Goal: Information Seeking & Learning: Learn about a topic

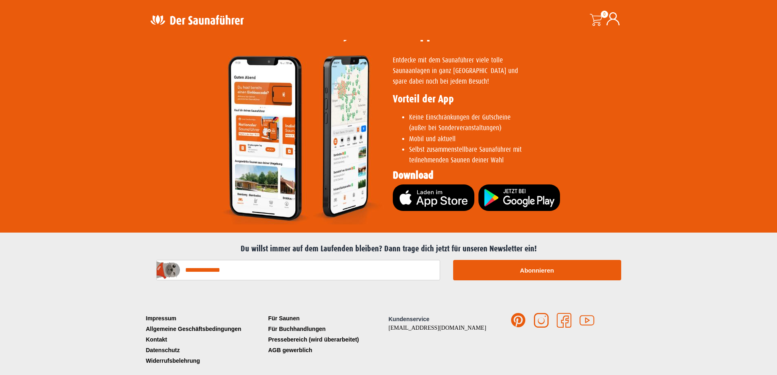
scroll to position [1613, 0]
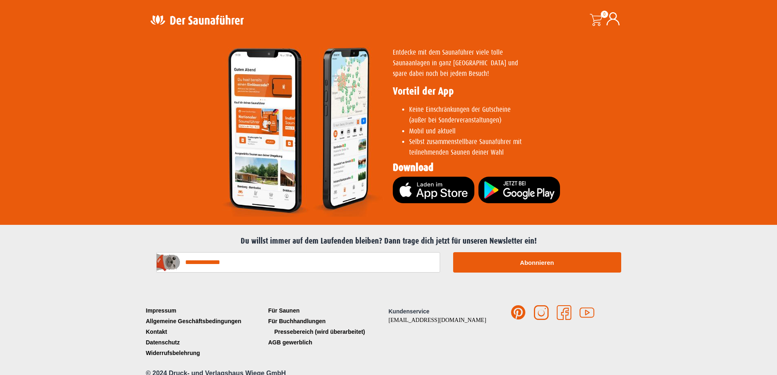
click at [316, 326] on link "Pressebereich (wird überarbeitet)" at bounding box center [327, 331] width 122 height 11
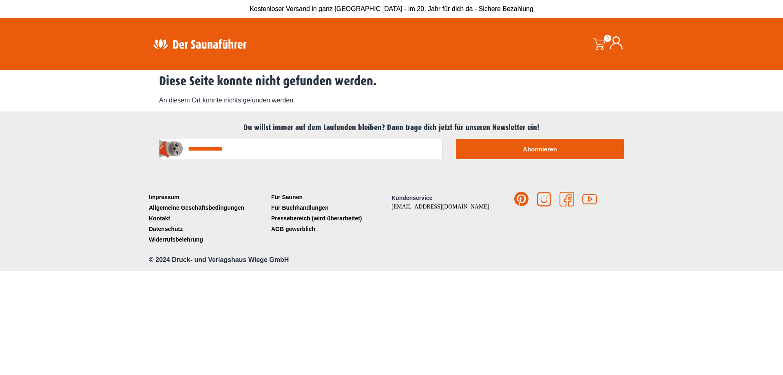
click at [219, 44] on img at bounding box center [200, 44] width 106 height 16
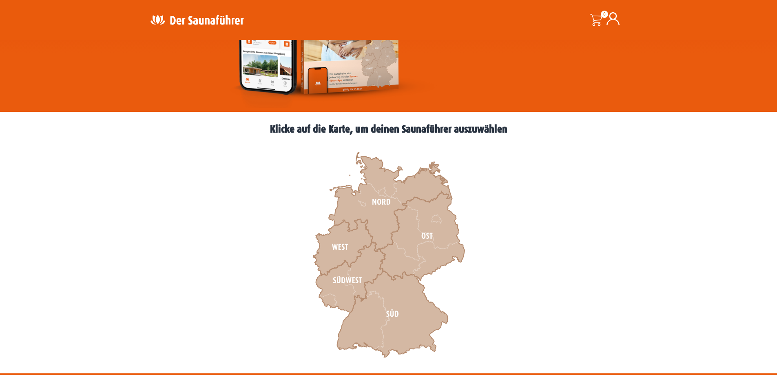
scroll to position [41, 0]
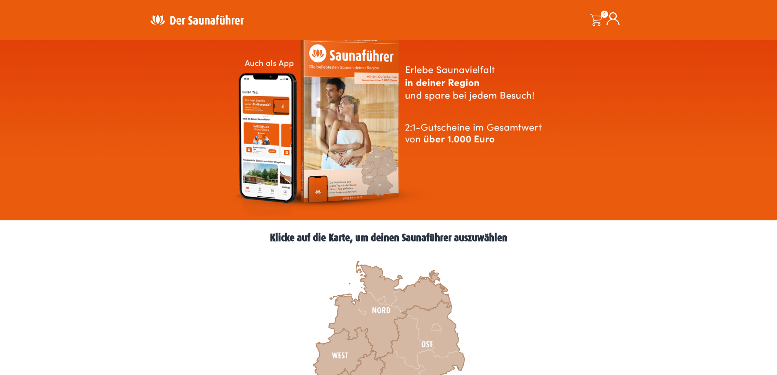
click at [352, 156] on img at bounding box center [389, 124] width 320 height 183
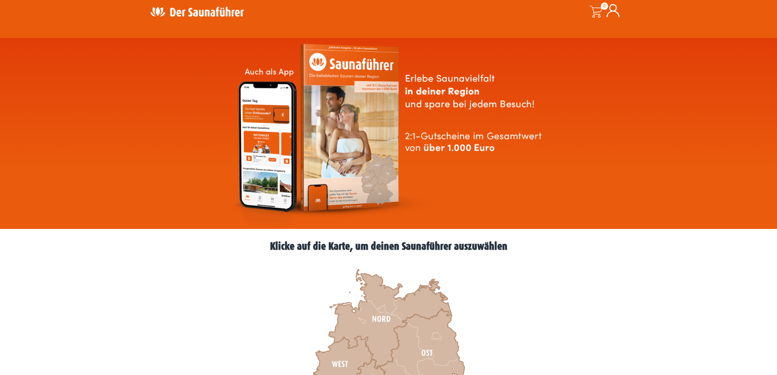
scroll to position [0, 0]
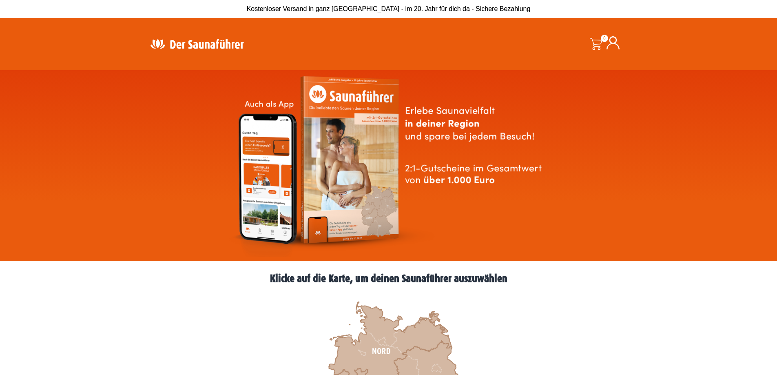
click at [218, 43] on img at bounding box center [197, 44] width 106 height 16
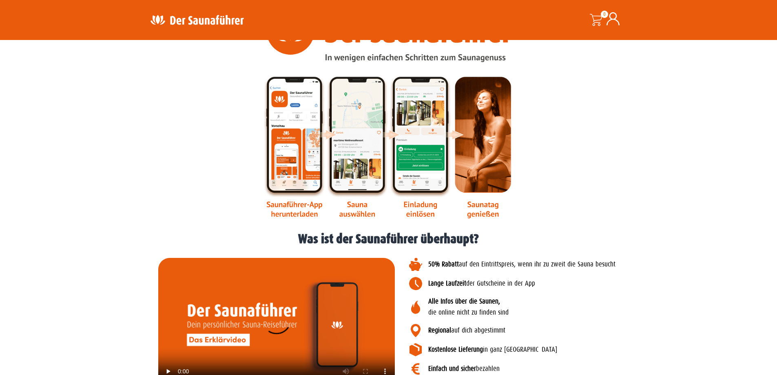
scroll to position [1020, 0]
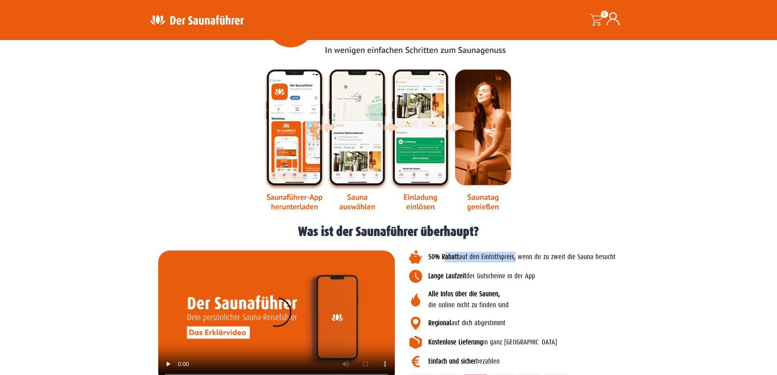
drag, startPoint x: 514, startPoint y: 258, endPoint x: 446, endPoint y: 255, distance: 67.8
click at [446, 255] on p "50% Rabatt auf den Eintrittspreis, wenn ihr zu zweit die Sauna besucht" at bounding box center [535, 257] width 215 height 11
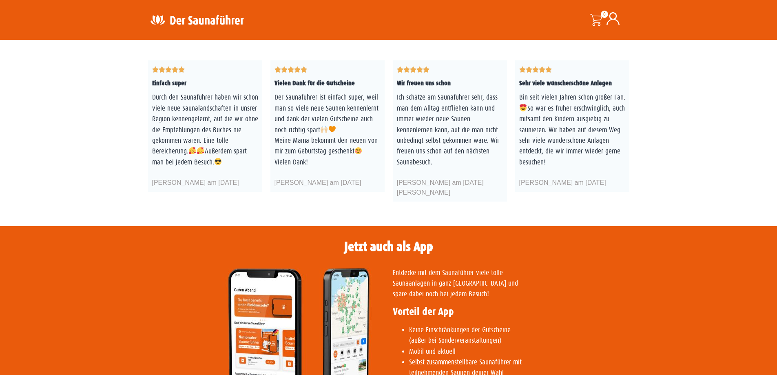
scroll to position [1428, 0]
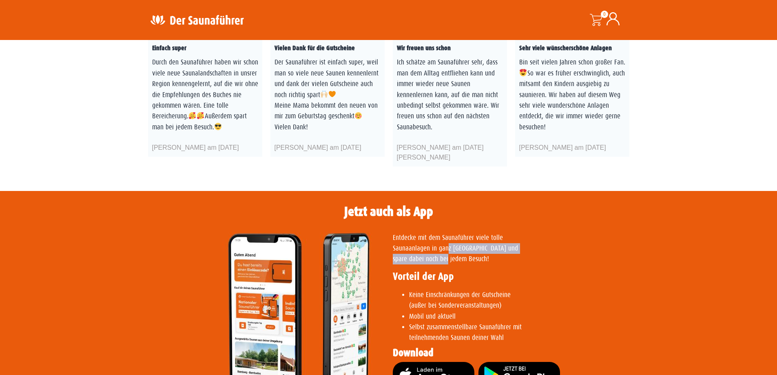
drag, startPoint x: 447, startPoint y: 239, endPoint x: 447, endPoint y: 250, distance: 11.0
click at [447, 250] on p "Entdecke mit dem Saunaführer viele tolle Saunaanlagen in ganz Deutschland und s…" at bounding box center [509, 248] width 232 height 32
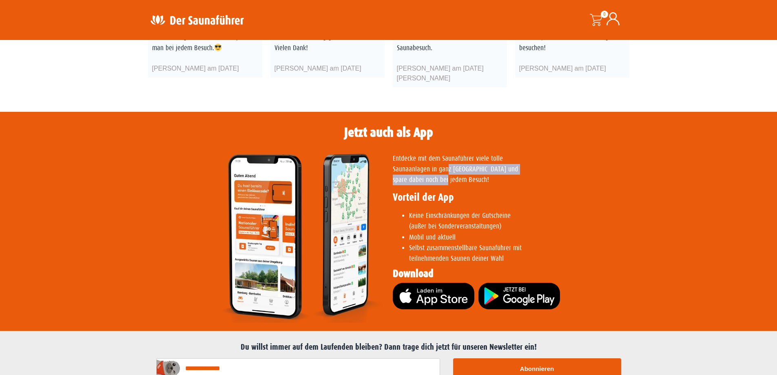
scroll to position [1509, 0]
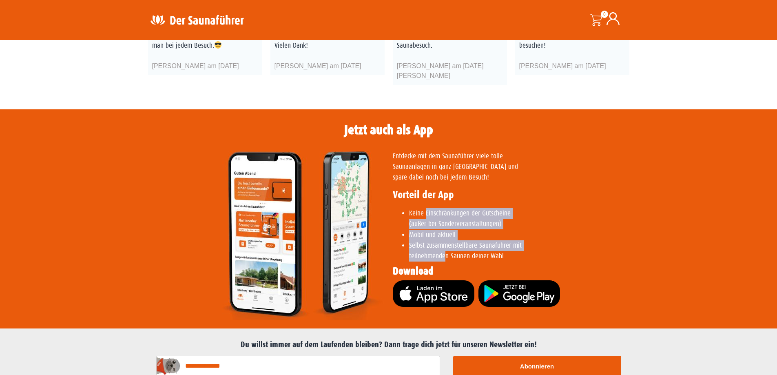
drag, startPoint x: 447, startPoint y: 246, endPoint x: 423, endPoint y: 205, distance: 48.1
click at [423, 208] on ul "Keine Einschränkungen der Gutscheine (außer bei Sonderveranstaltungen) Mobil un…" at bounding box center [509, 235] width 232 height 54
click at [420, 241] on span "Selbst zusammenstellbare Saunaführer mit" at bounding box center [465, 245] width 113 height 8
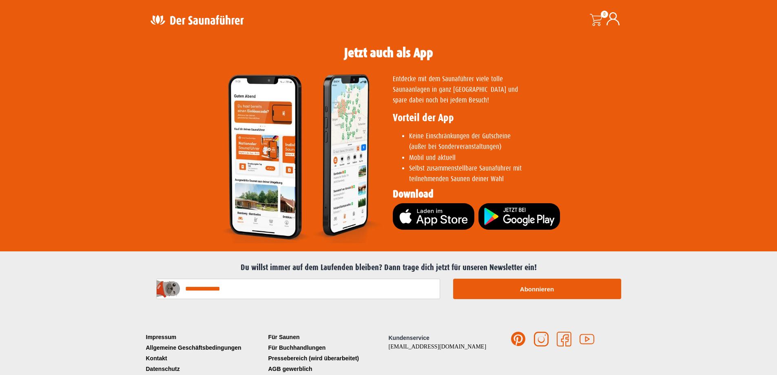
scroll to position [1572, 0]
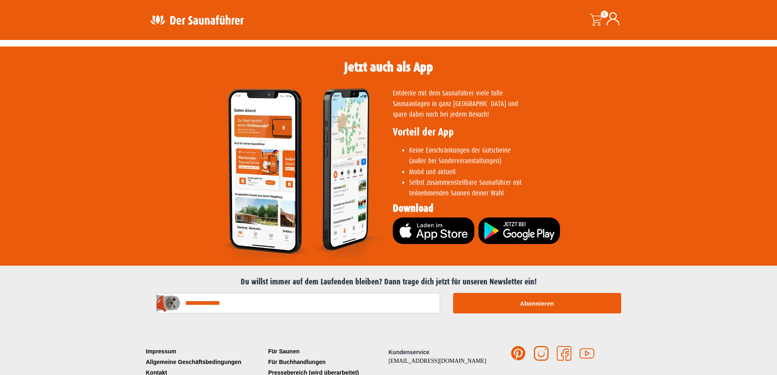
click at [448, 179] on span "Selbst zusammenstellbare Saunaführer mit" at bounding box center [465, 183] width 113 height 8
click at [475, 184] on li "Selbst zusammenstellbare Saunaführer mit teilnehmenden Saunen deiner Wahl" at bounding box center [517, 188] width 216 height 22
drag, startPoint x: 508, startPoint y: 187, endPoint x: 407, endPoint y: 174, distance: 102.0
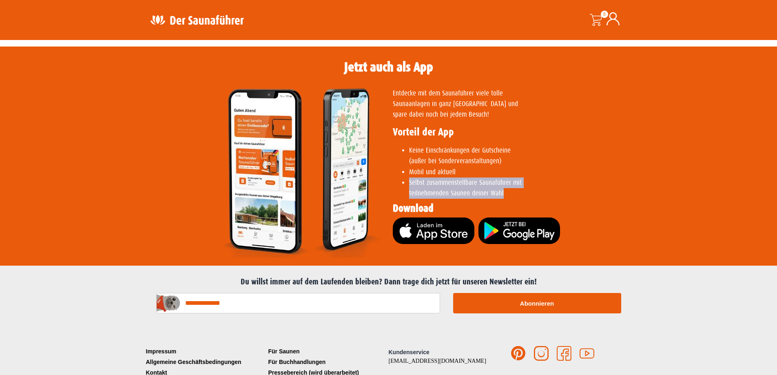
click at [407, 174] on ul "Keine Einschränkungen der Gutscheine (außer bei Sonderveranstaltungen) Mobil un…" at bounding box center [509, 172] width 232 height 54
click at [431, 179] on li "Selbst zusammenstellbare Saunaführer mit teilnehmenden Saunen deiner Wahl" at bounding box center [517, 188] width 216 height 22
